Goal: Task Accomplishment & Management: Manage account settings

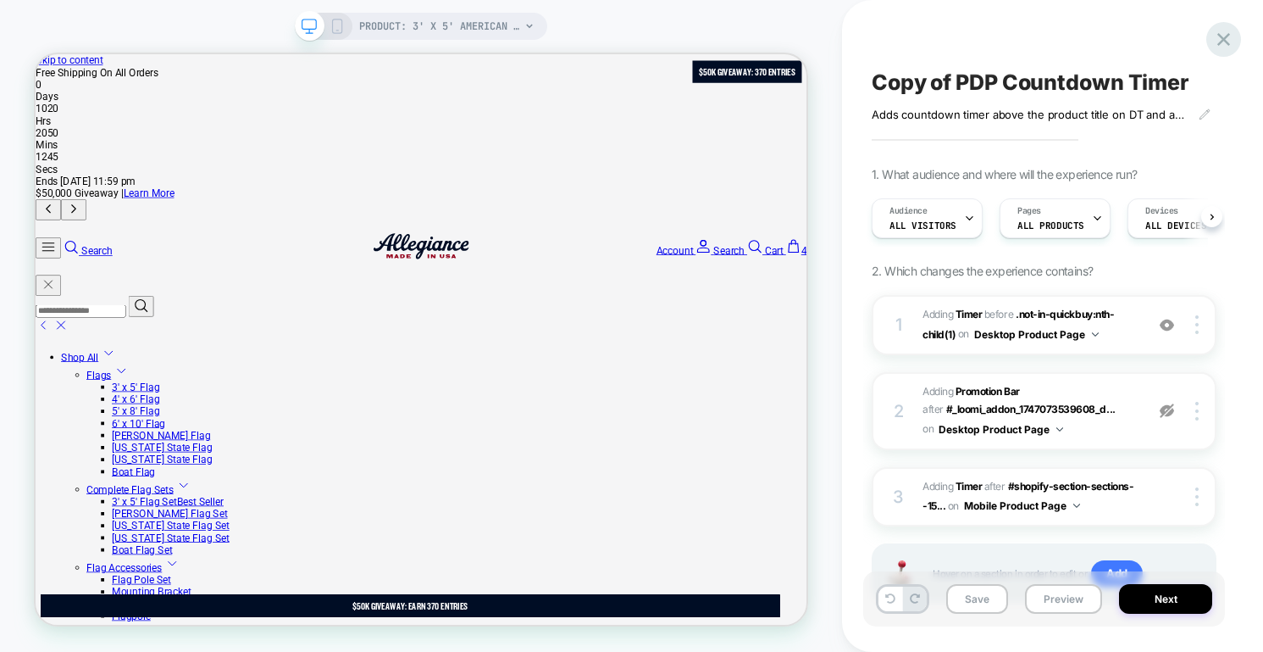
scroll to position [0, 1]
click at [1230, 45] on icon at bounding box center [1224, 39] width 13 height 13
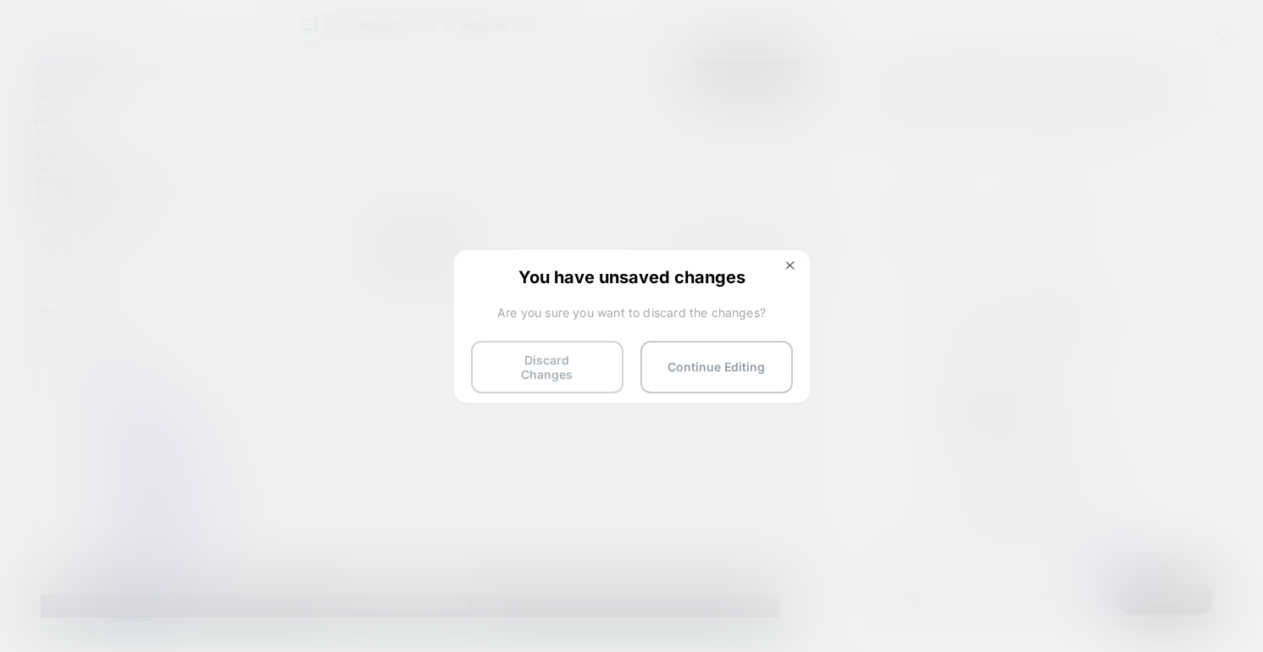
click at [581, 355] on button "Discard Changes" at bounding box center [547, 367] width 153 height 53
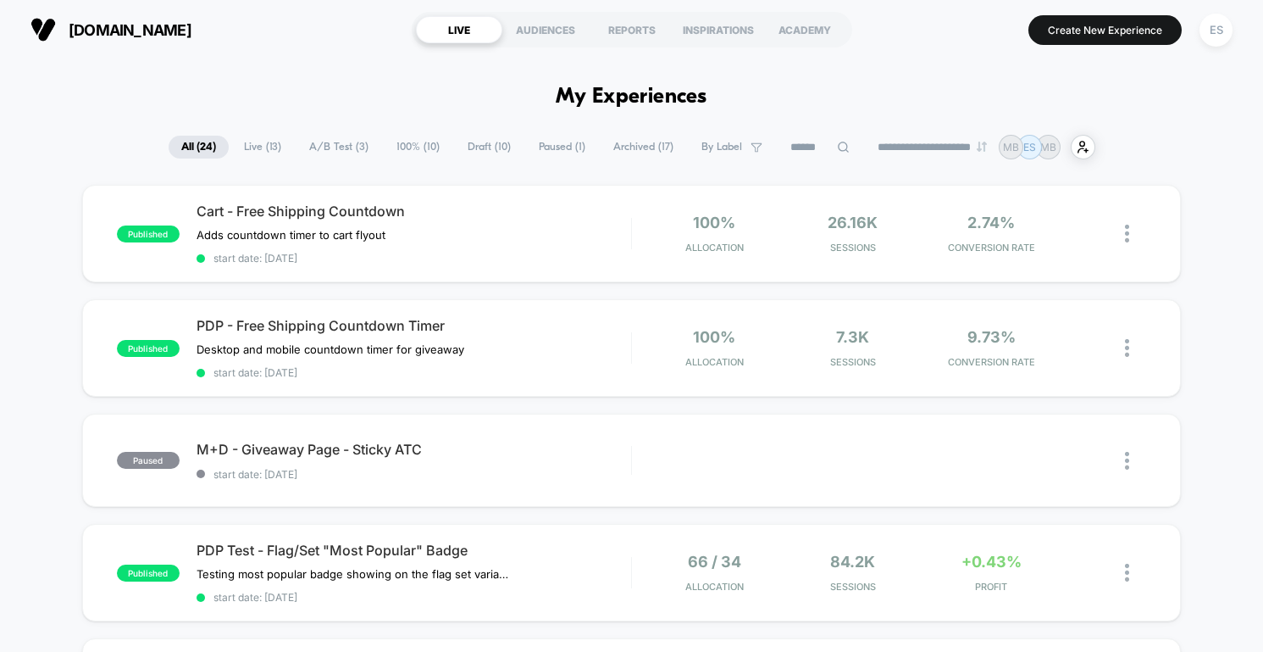
click at [150, 35] on span "[DOMAIN_NAME]" at bounding box center [130, 30] width 123 height 18
click at [147, 33] on span "[DOMAIN_NAME]" at bounding box center [130, 30] width 123 height 18
click at [1218, 39] on div "ES" at bounding box center [1216, 30] width 33 height 33
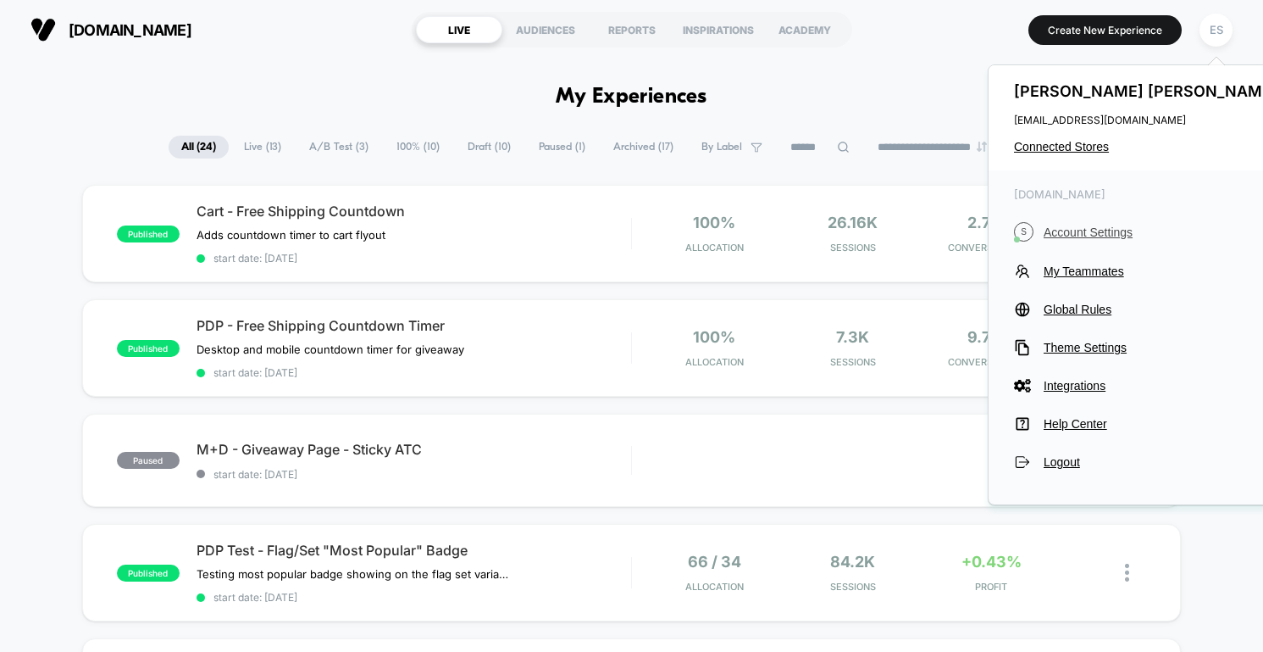
click at [1091, 236] on span "Account Settings" at bounding box center [1163, 232] width 238 height 14
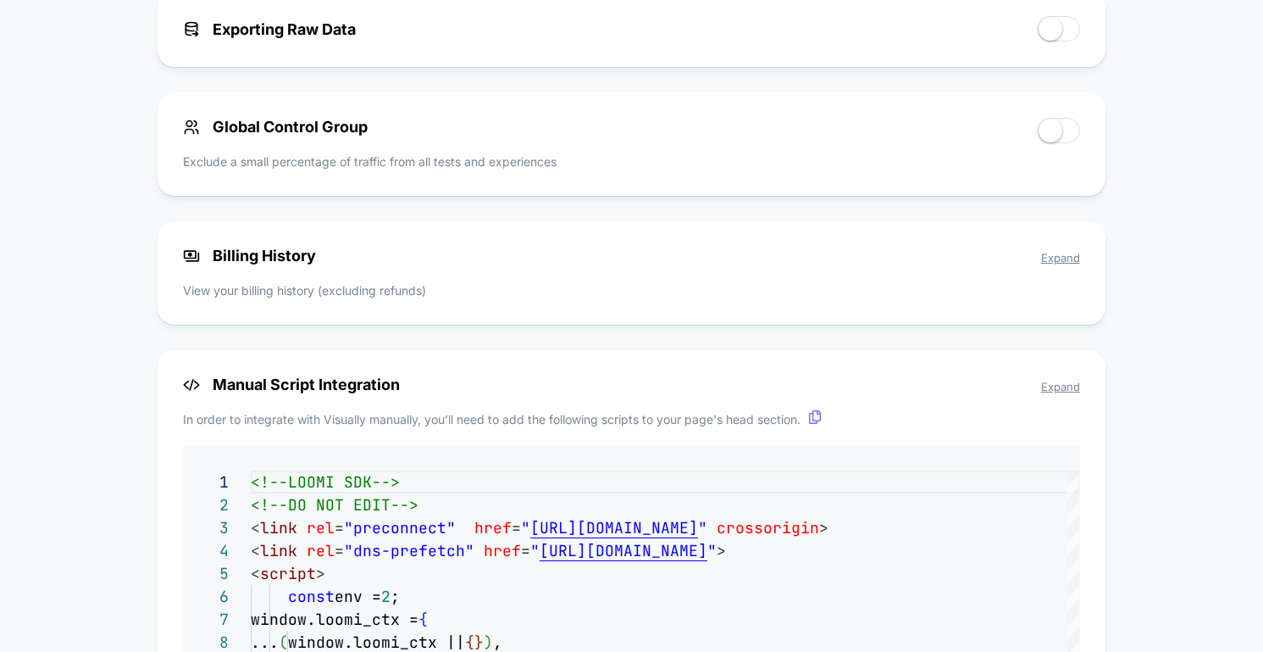
scroll to position [1240, 0]
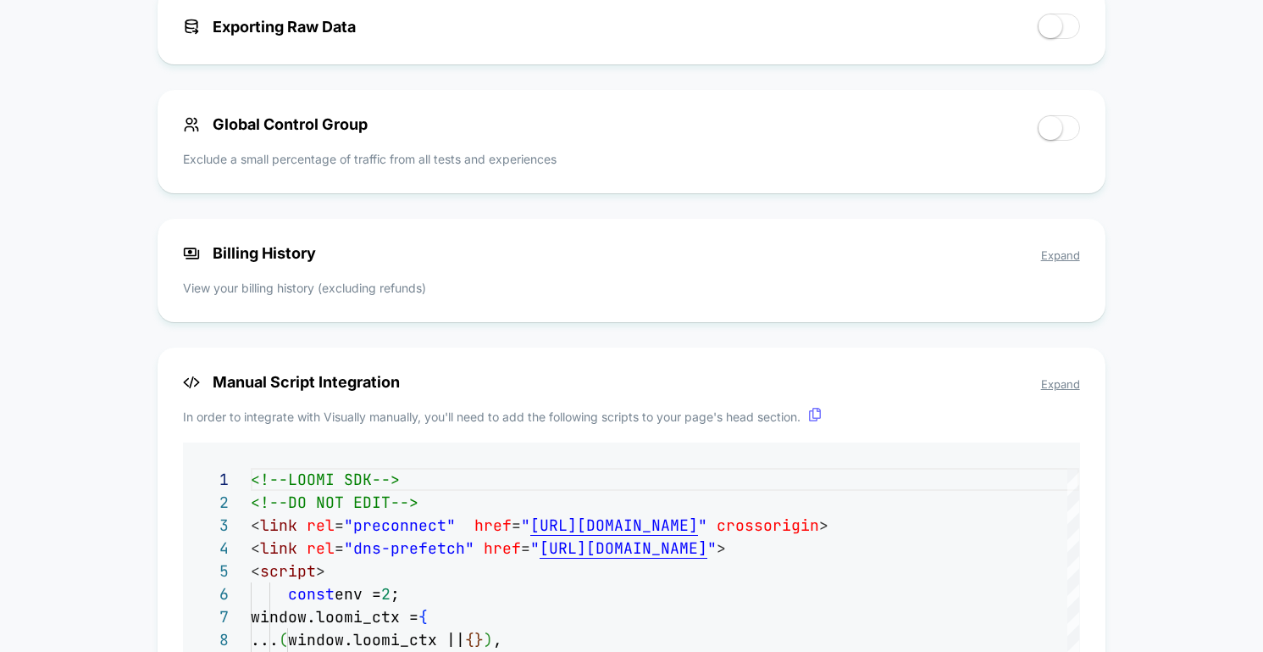
click at [1058, 262] on span "Expand" at bounding box center [1060, 255] width 39 height 14
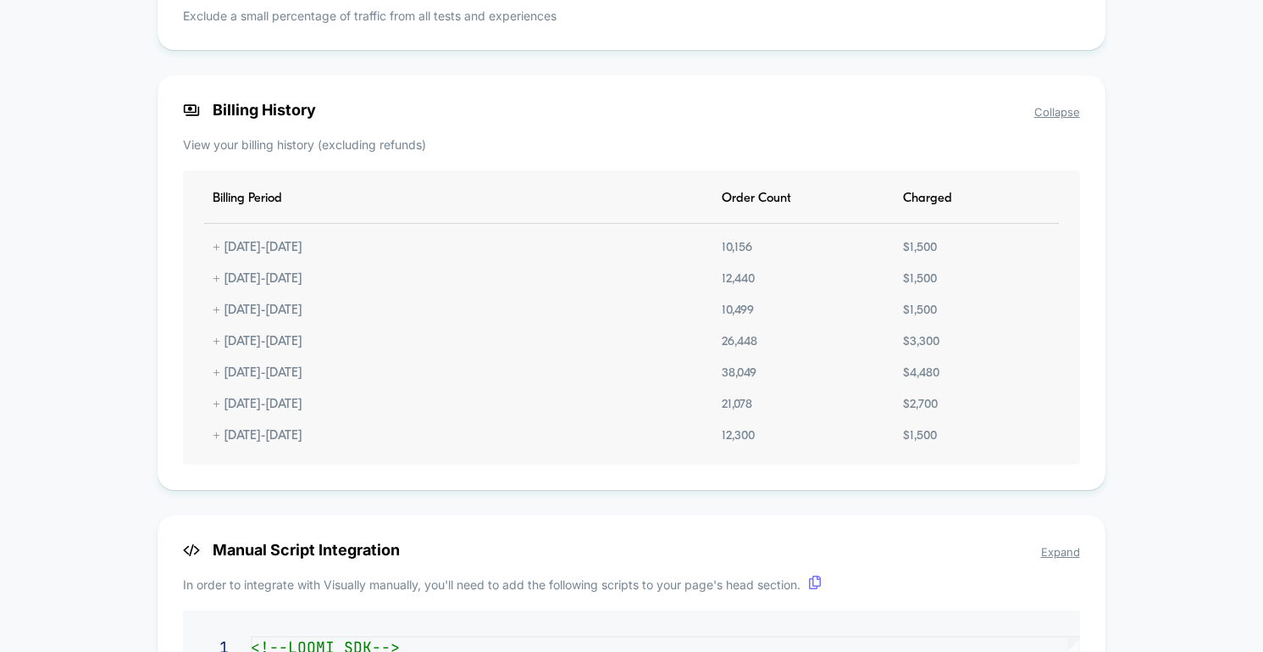
scroll to position [1388, 0]
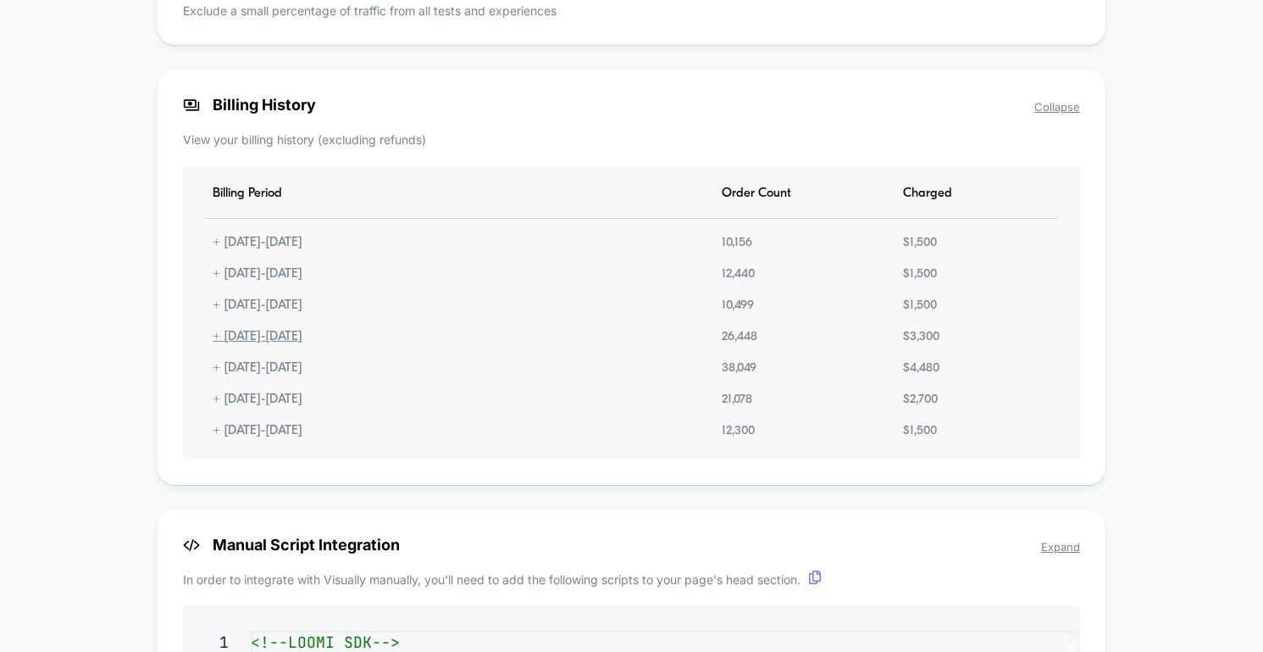
click at [216, 343] on div "+ [DATE] - [DATE]" at bounding box center [257, 337] width 107 height 14
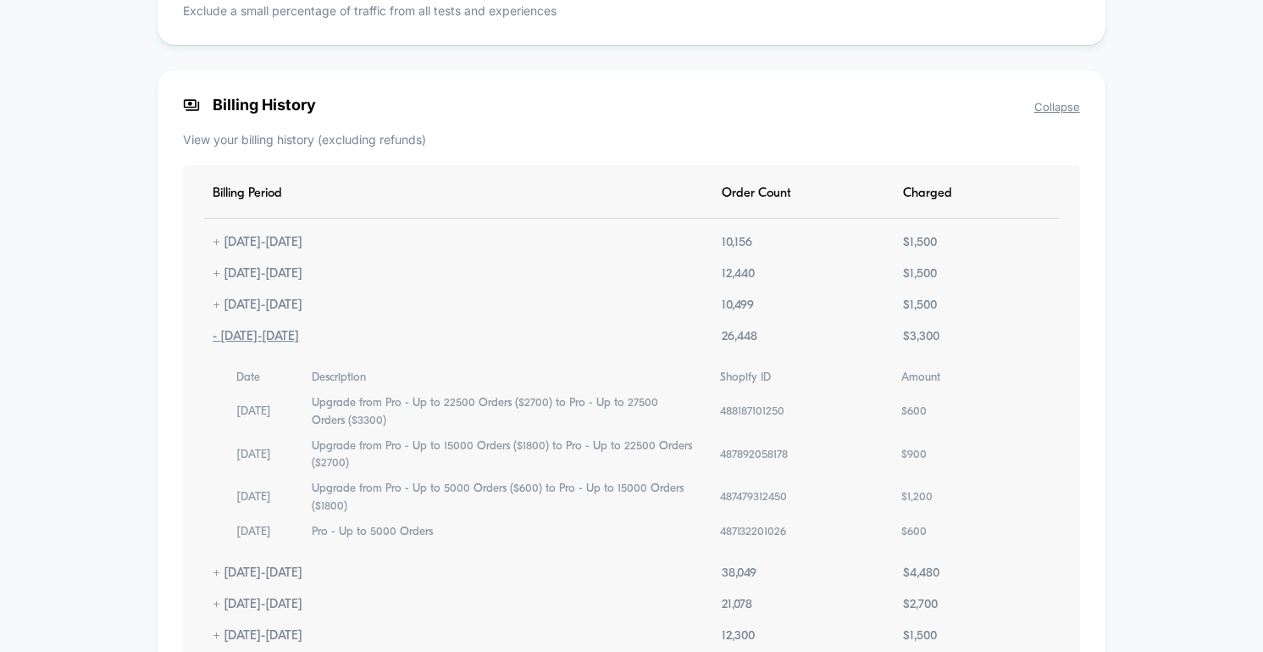
click at [216, 343] on div "- [DATE] - [DATE]" at bounding box center [255, 337] width 103 height 14
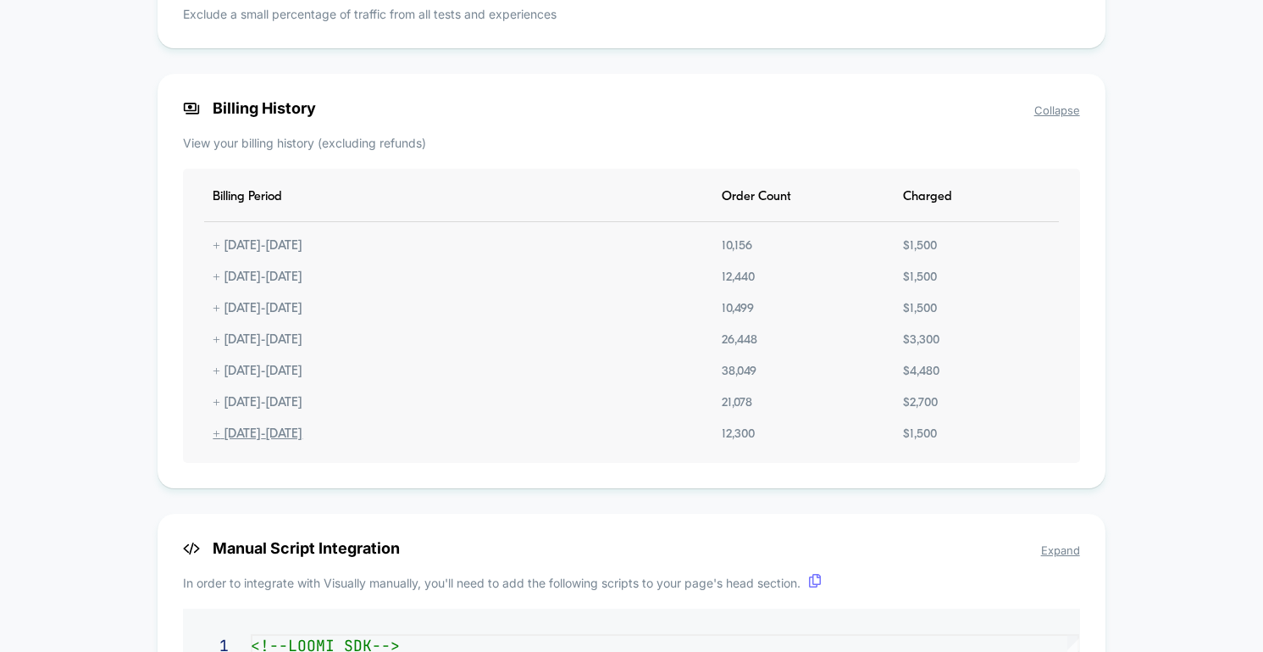
scroll to position [1380, 0]
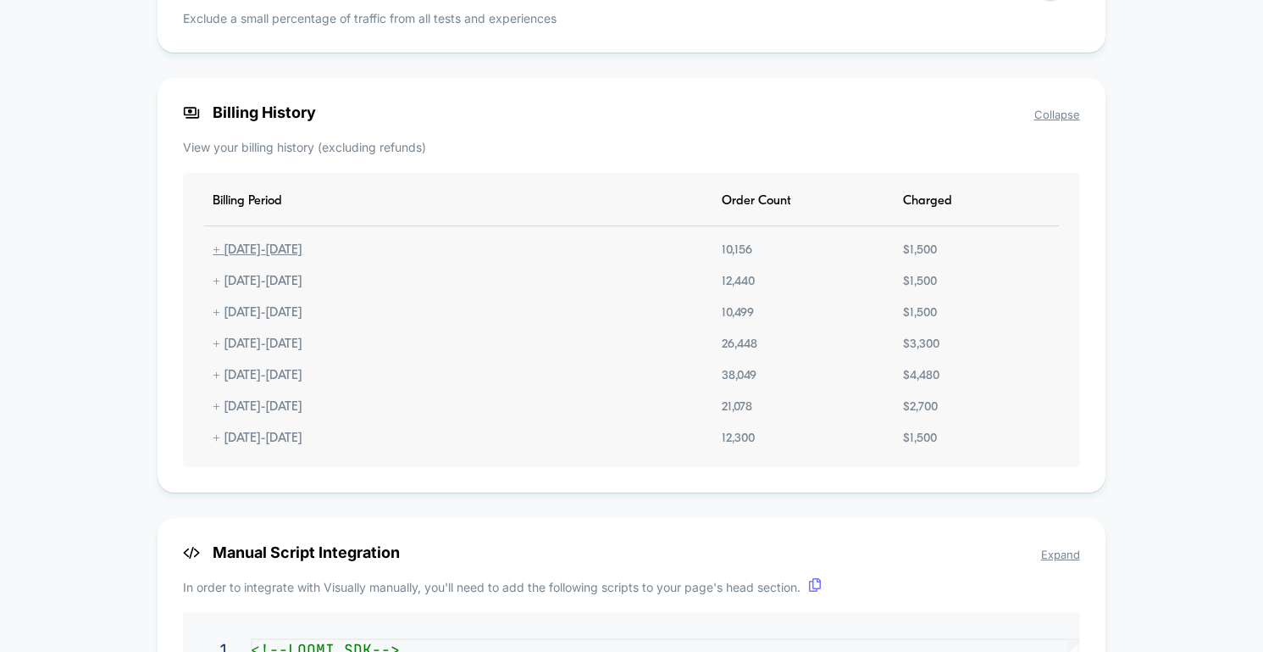
click at [214, 253] on div "+ [DATE] - [DATE]" at bounding box center [257, 250] width 107 height 14
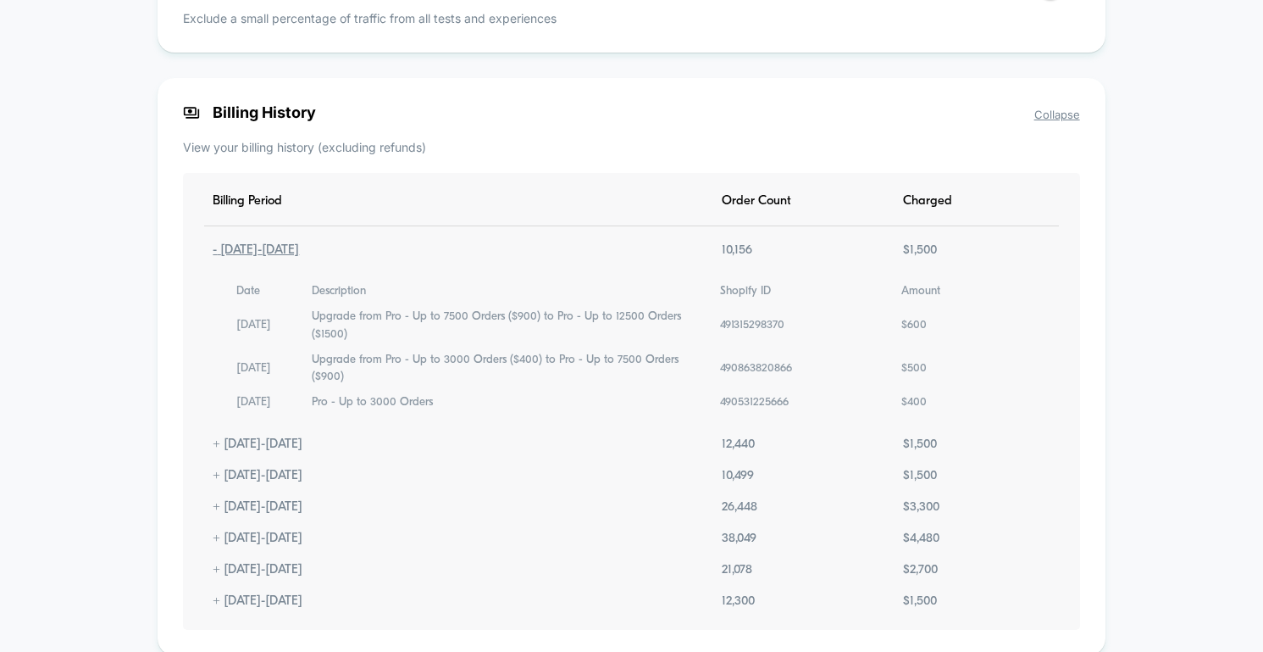
click at [214, 253] on div "- [DATE] - [DATE]" at bounding box center [255, 250] width 103 height 14
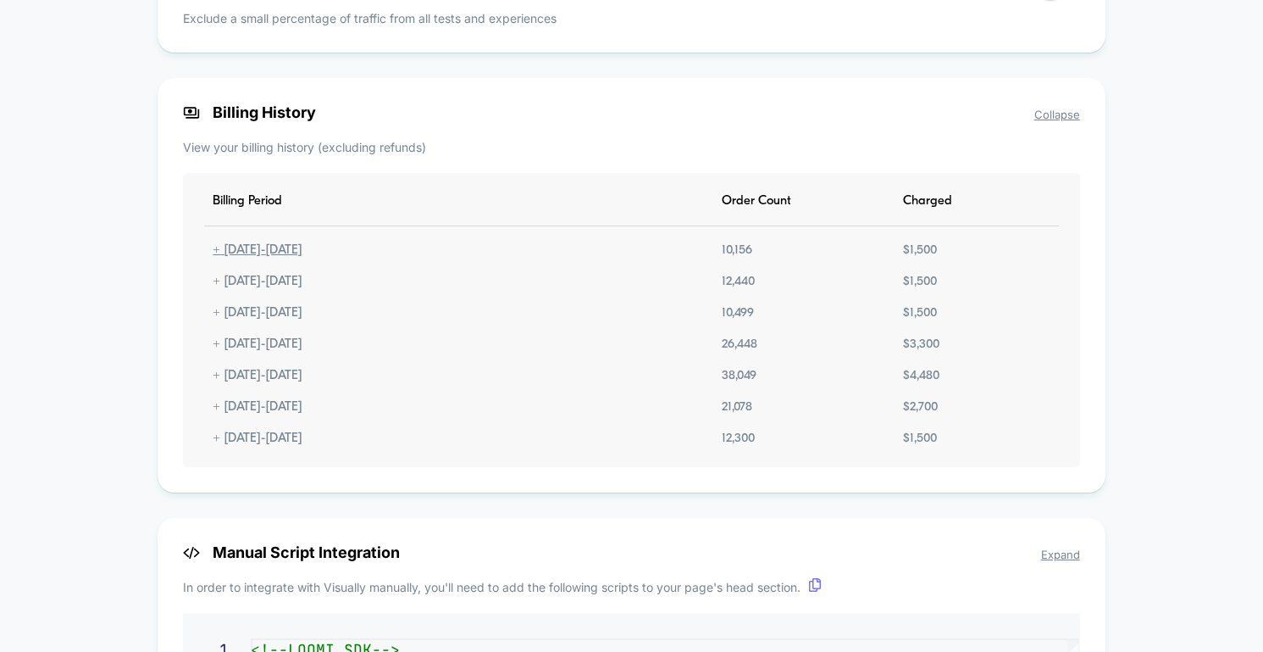
click at [219, 253] on div "+ [DATE] - [DATE]" at bounding box center [257, 250] width 107 height 14
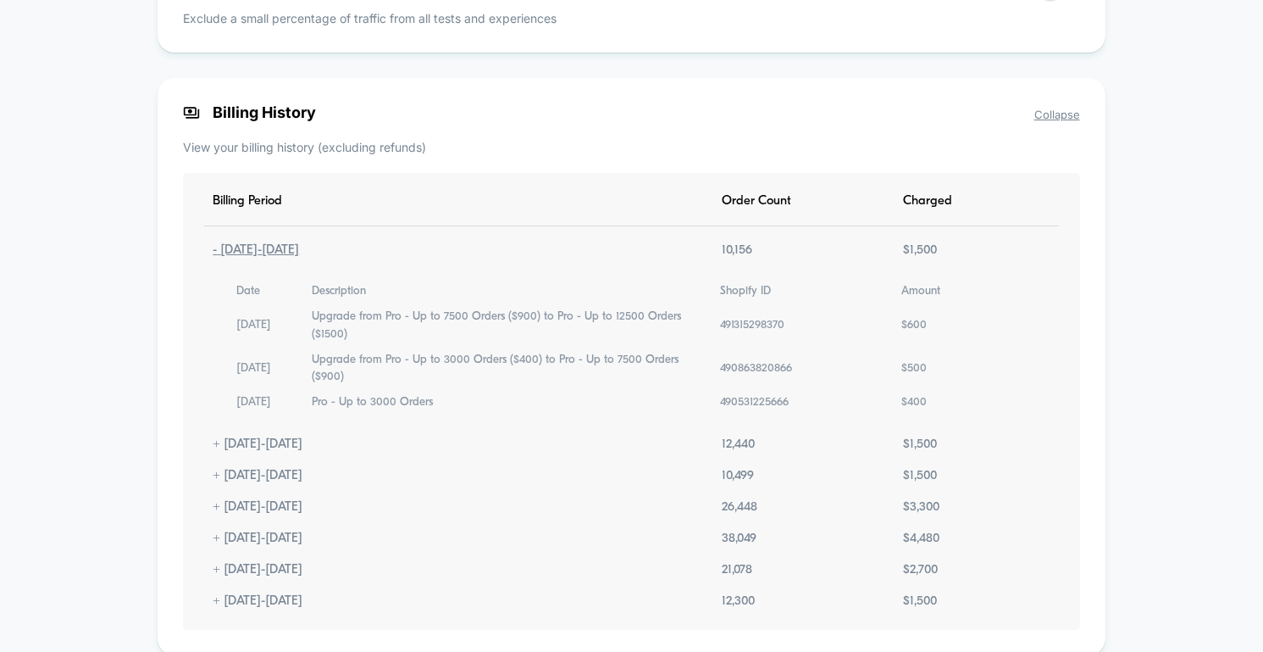
click at [219, 253] on div "- [DATE] - [DATE]" at bounding box center [255, 250] width 103 height 14
